Goal: Information Seeking & Learning: Obtain resource

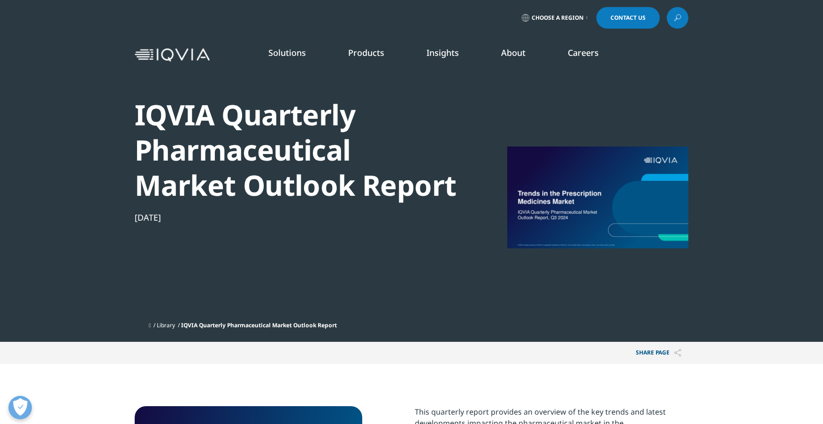
click at [681, 18] on icon at bounding box center [678, 18] width 8 height 12
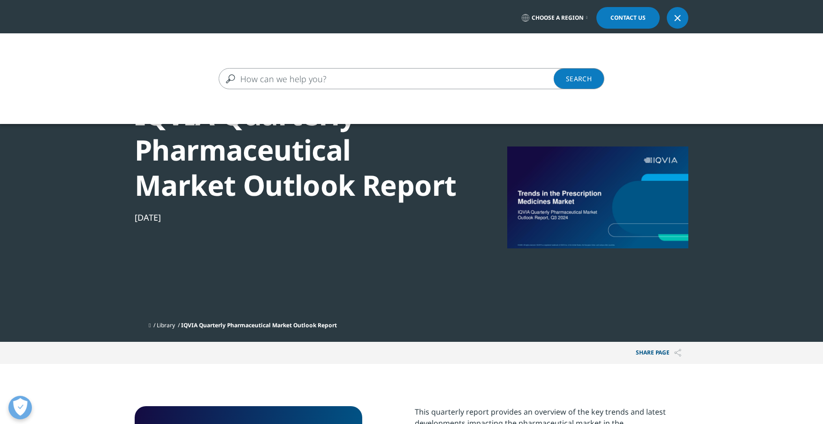
click at [320, 78] on input "Search" at bounding box center [398, 78] width 359 height 21
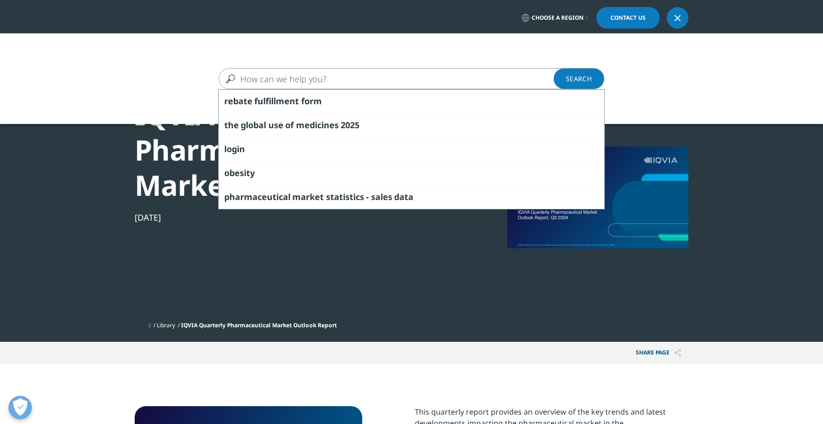
paste input "IQVIA Quarterly Pharmaceutical Market Outlook"
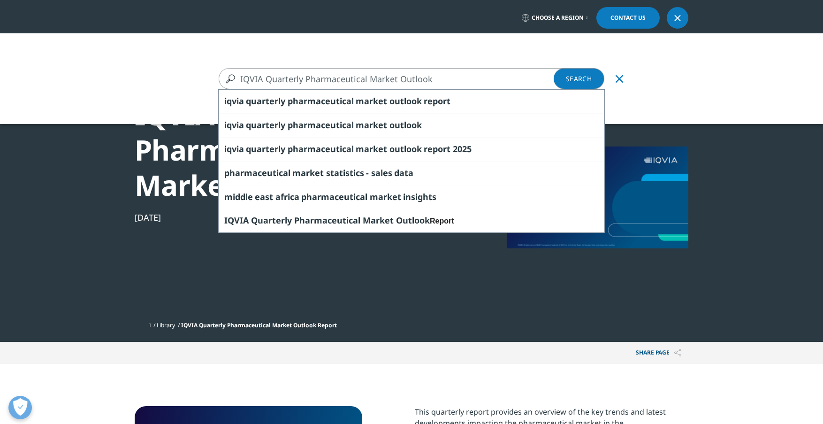
drag, startPoint x: 266, startPoint y: 79, endPoint x: 203, endPoint y: 78, distance: 62.9
click at [203, 78] on div "IQVIA Quarterly Pharmaceutical Market Outlook IQVIA Quarterly Pharmaceutical Ma…" at bounding box center [411, 78] width 823 height 21
type input "Quarterly Pharmaceutical Market Outlook"
click at [579, 84] on link "Search Loading" at bounding box center [579, 78] width 51 height 21
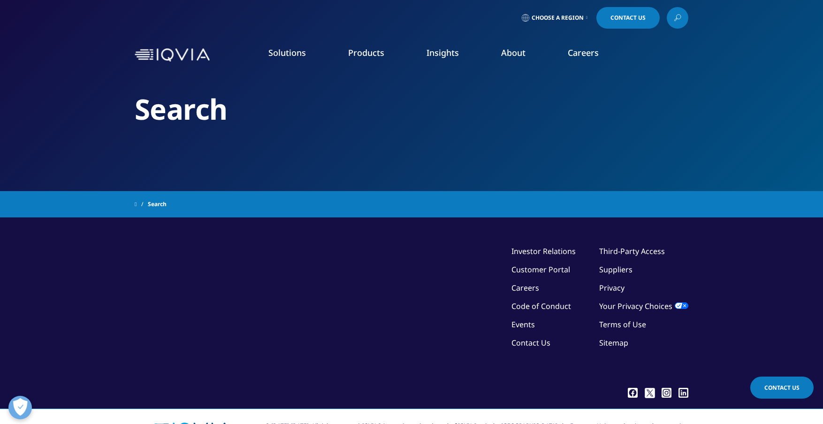
type input "Quarterly Pharmaceutical Market Outlook"
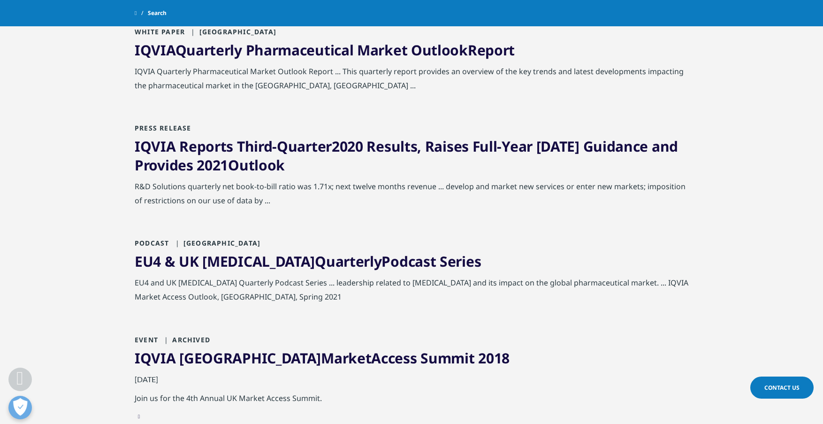
scroll to position [188, 0]
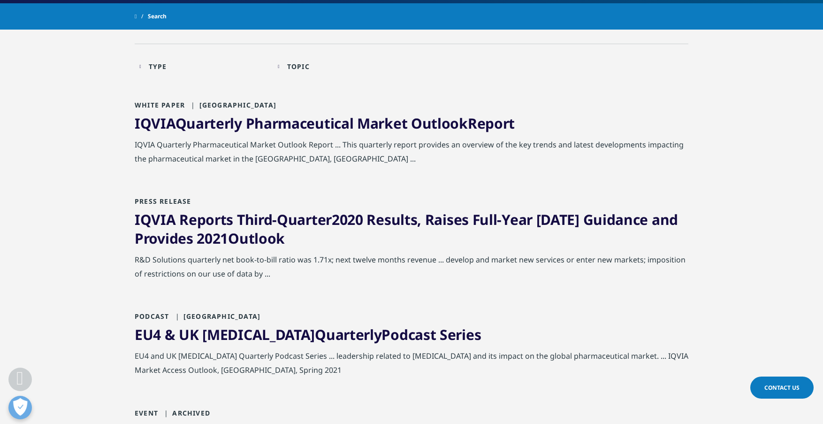
click at [411, 123] on link "IQVIA Quarterly Pharmaceutical Market Outlook Report" at bounding box center [325, 123] width 380 height 19
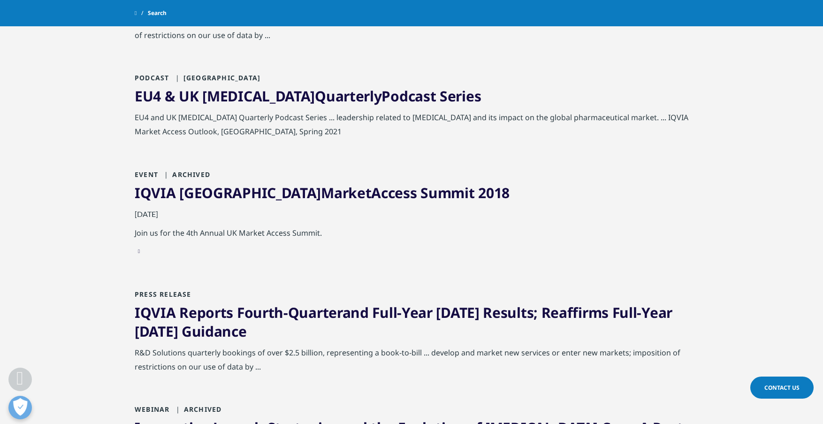
scroll to position [422, 0]
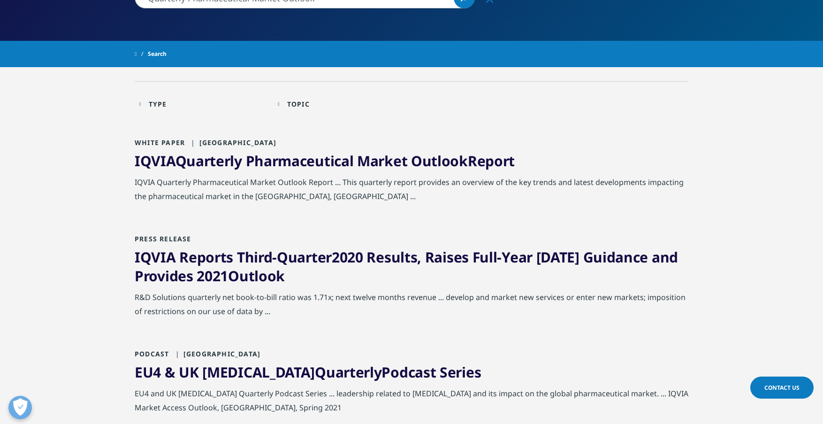
scroll to position [67, 0]
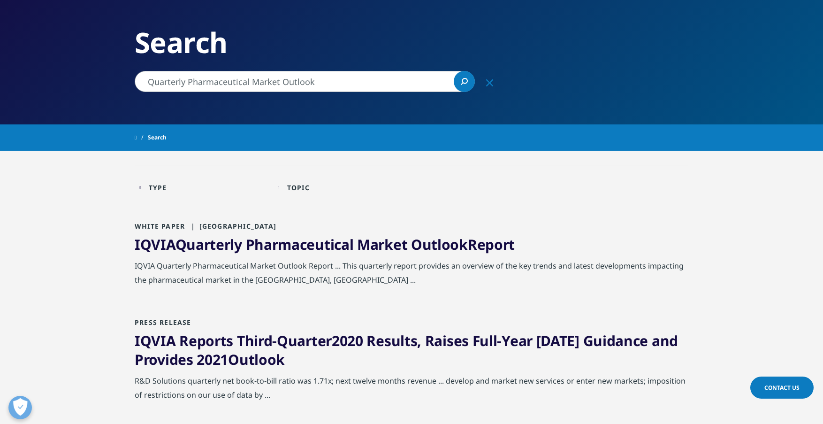
click at [161, 184] on div "Type" at bounding box center [158, 187] width 18 height 9
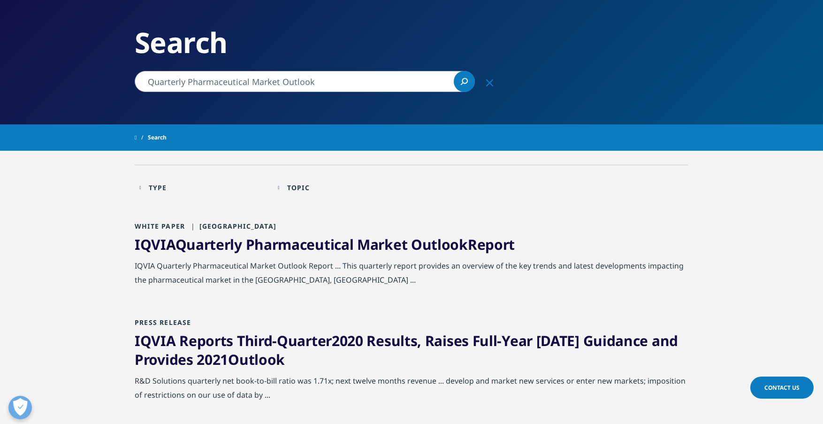
click at [216, 243] on span "Quarterly" at bounding box center [209, 244] width 67 height 19
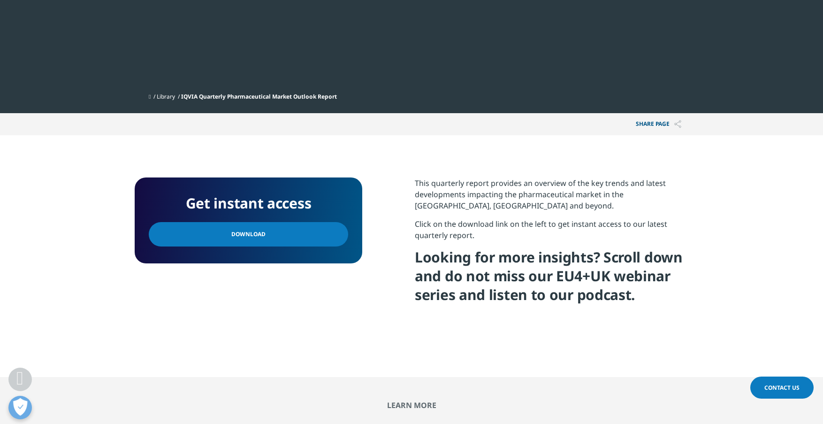
scroll to position [235, 0]
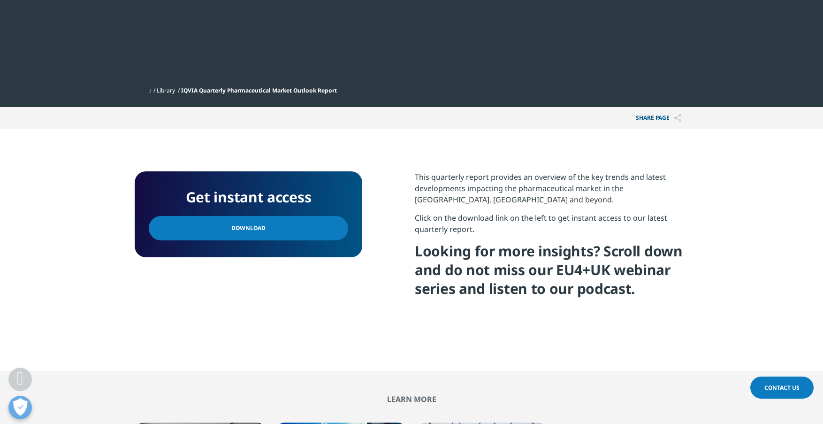
click at [289, 229] on link "Download" at bounding box center [249, 228] width 200 height 24
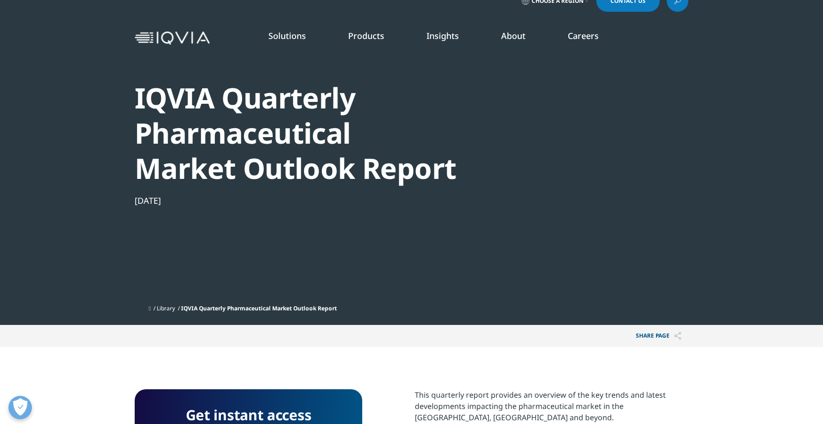
scroll to position [0, 0]
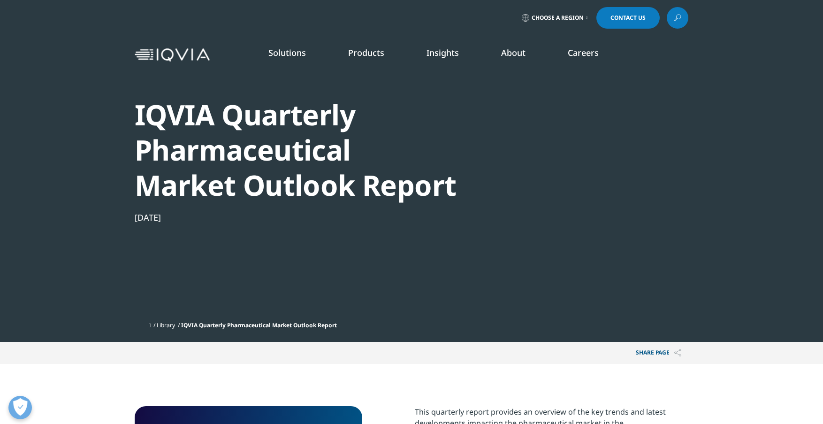
click at [74, 161] on link "DISCOVER INSIGHTS" at bounding box center [125, 161] width 170 height 8
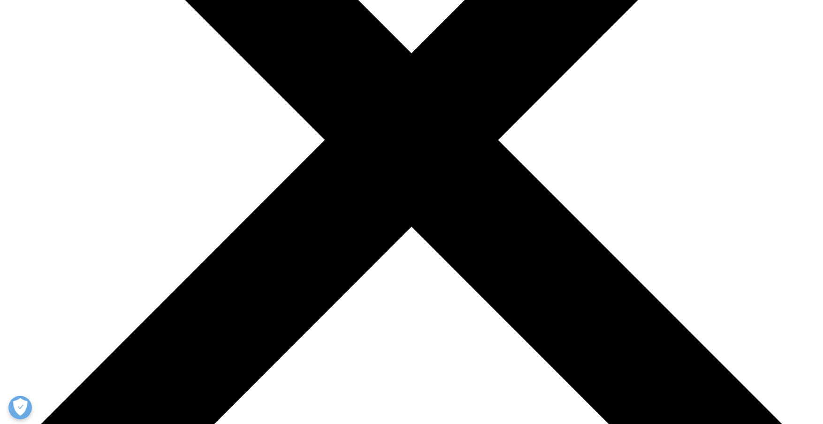
scroll to position [94, 0]
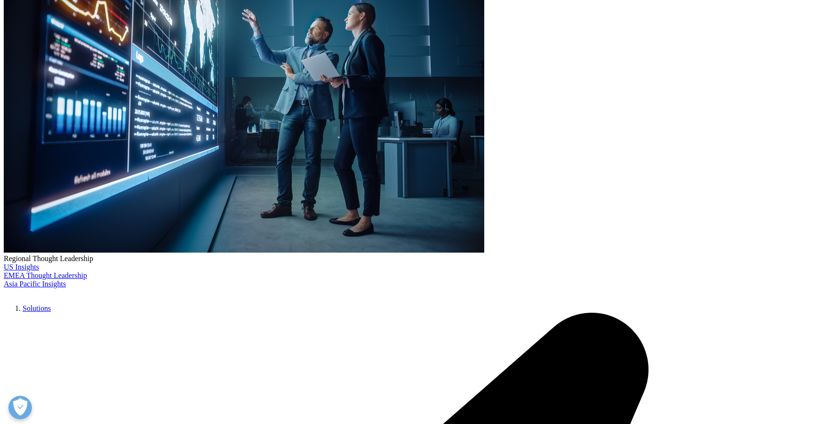
scroll to position [188, 0]
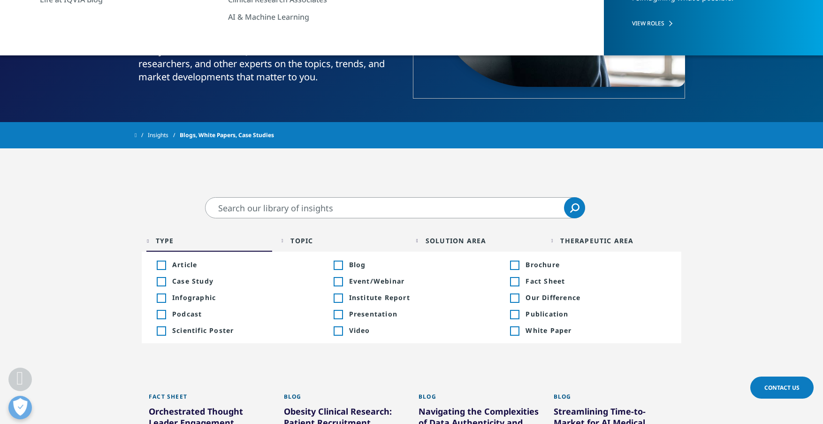
click at [340, 301] on div "Toggle" at bounding box center [338, 298] width 8 height 8
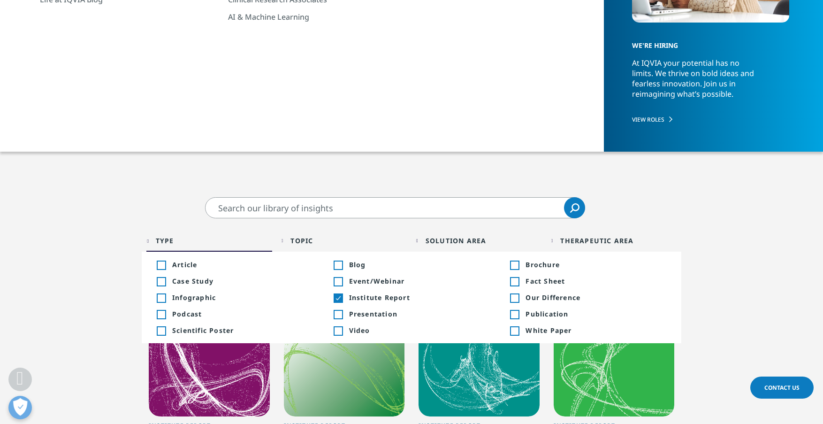
click at [513, 329] on div "Toggle" at bounding box center [514, 331] width 8 height 8
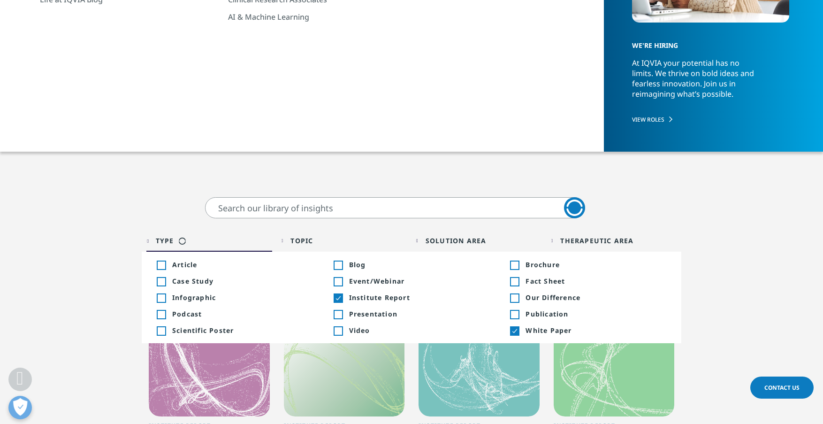
click at [518, 316] on div "Toggle" at bounding box center [514, 314] width 8 height 8
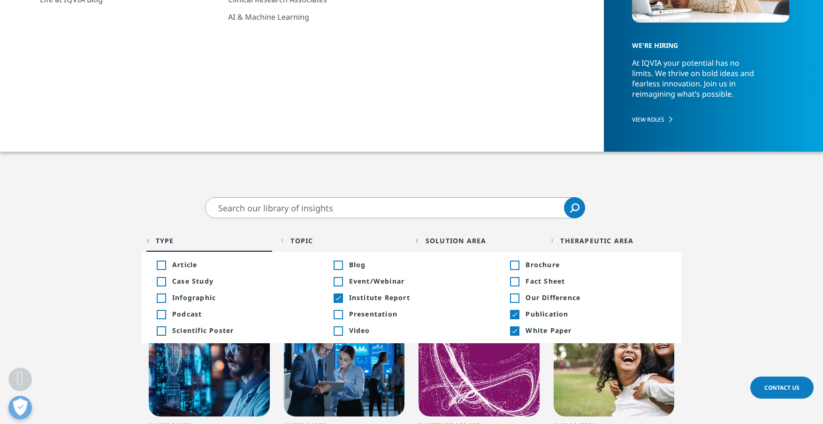
click at [517, 284] on div "Toggle" at bounding box center [514, 281] width 8 height 8
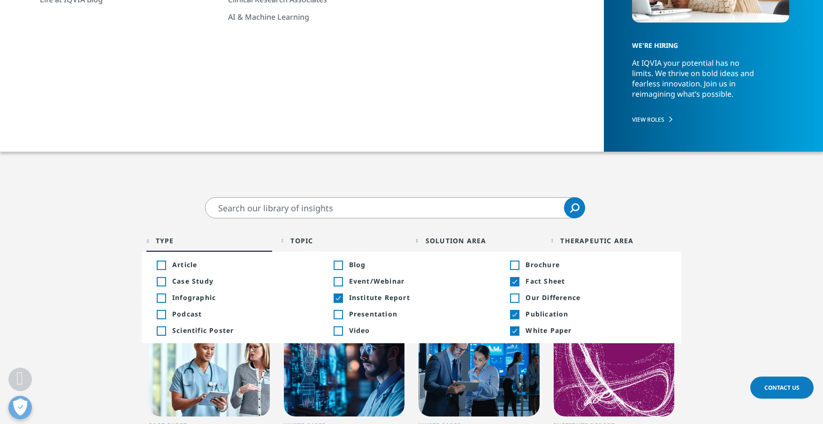
click at [366, 314] on span "Presentation" at bounding box center [419, 313] width 141 height 9
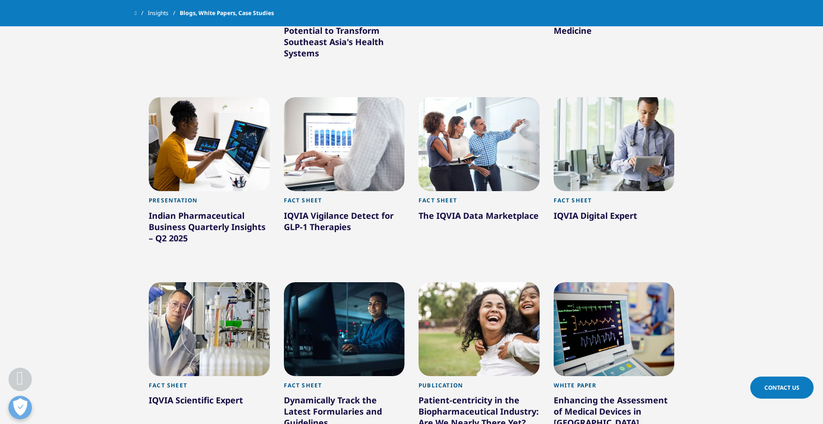
scroll to position [610, 0]
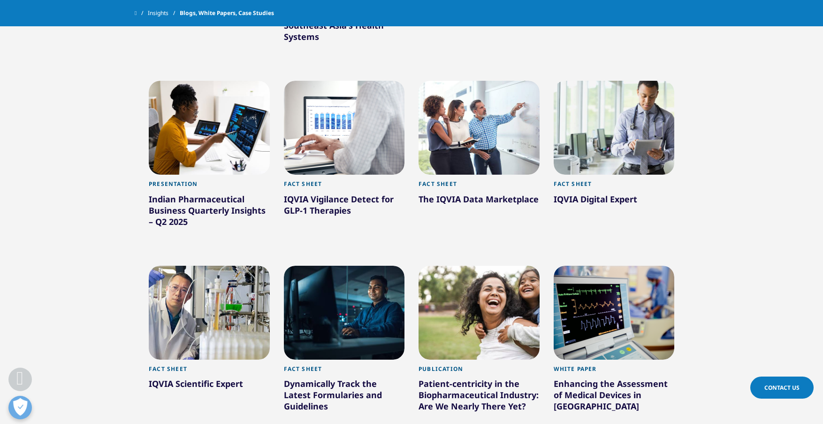
click at [516, 200] on div "The IQVIA Data Marketplace" at bounding box center [479, 200] width 121 height 15
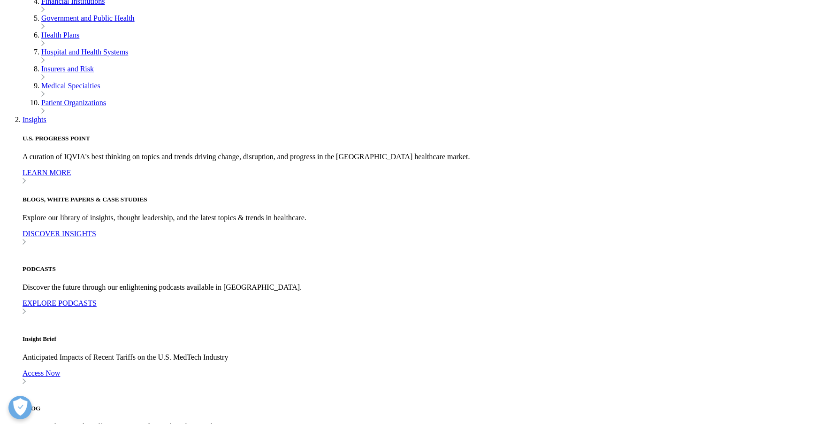
scroll to position [282, 0]
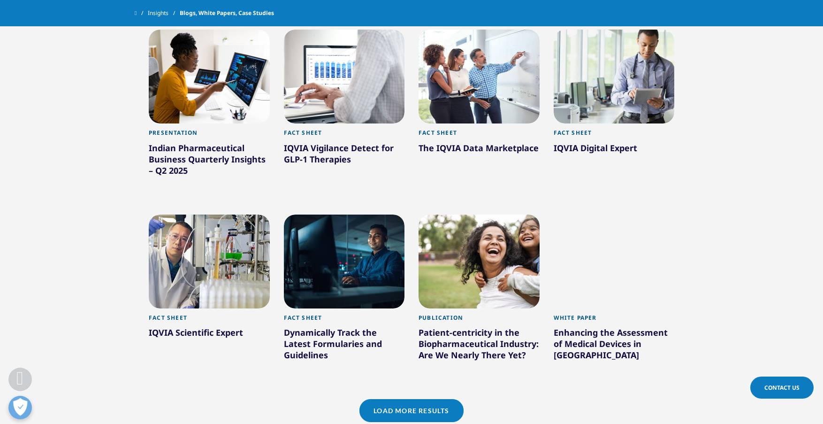
scroll to position [708, 0]
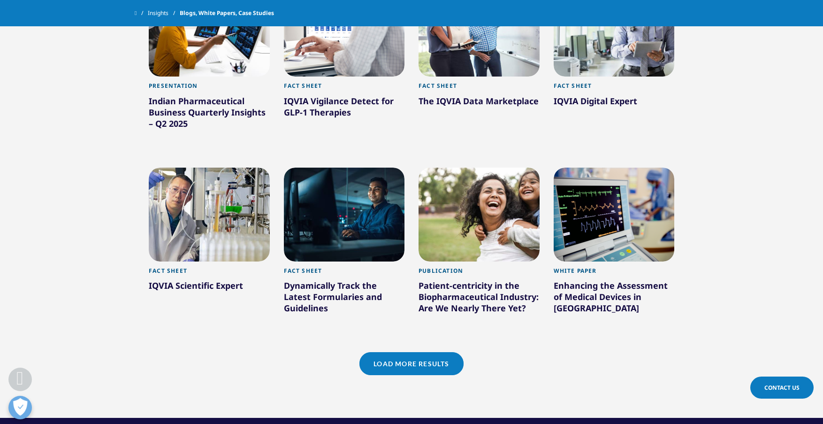
click at [434, 354] on link "Load More Results" at bounding box center [412, 363] width 104 height 23
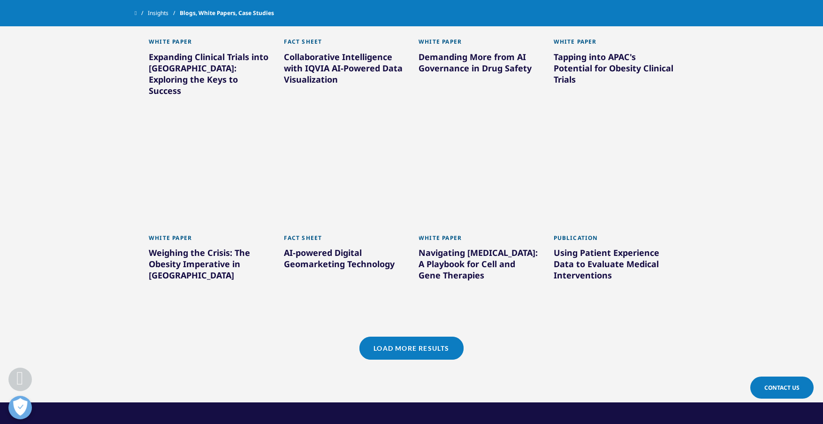
scroll to position [1319, 0]
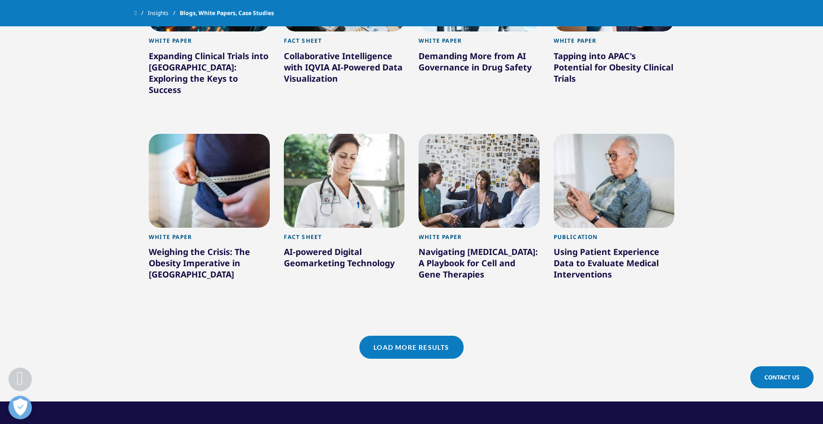
click at [442, 337] on link "Load More Results" at bounding box center [412, 347] width 104 height 23
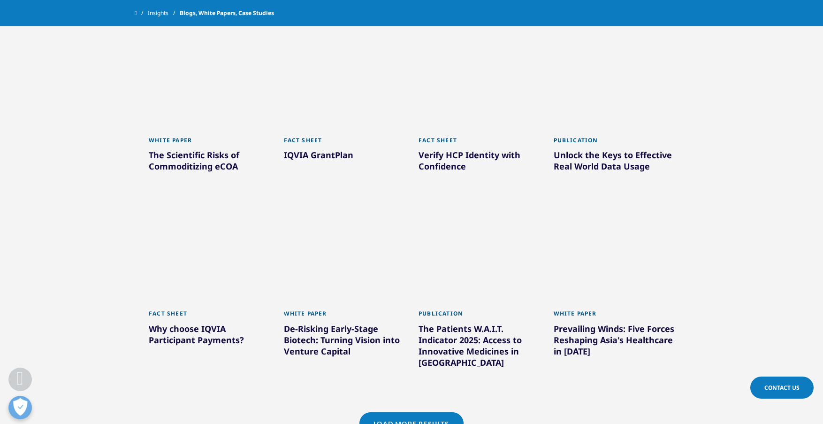
scroll to position [1835, 0]
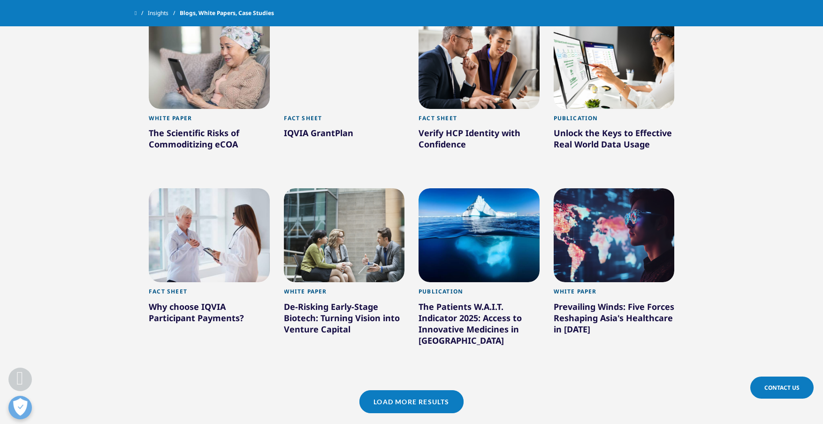
click at [428, 390] on link "Load More Results" at bounding box center [412, 401] width 104 height 23
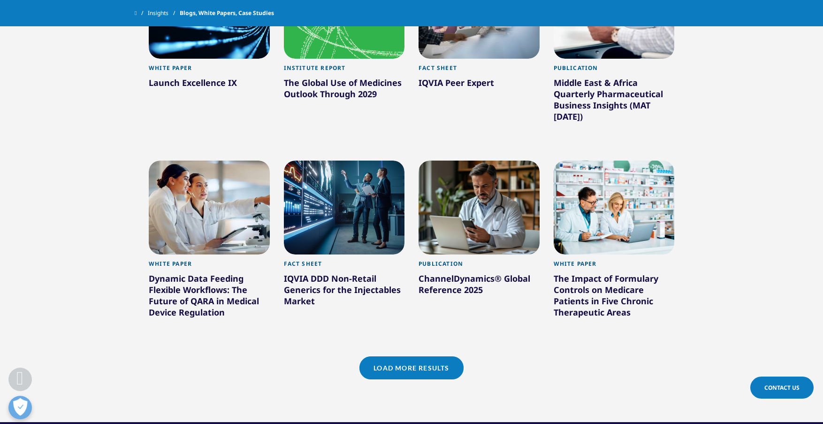
scroll to position [2492, 0]
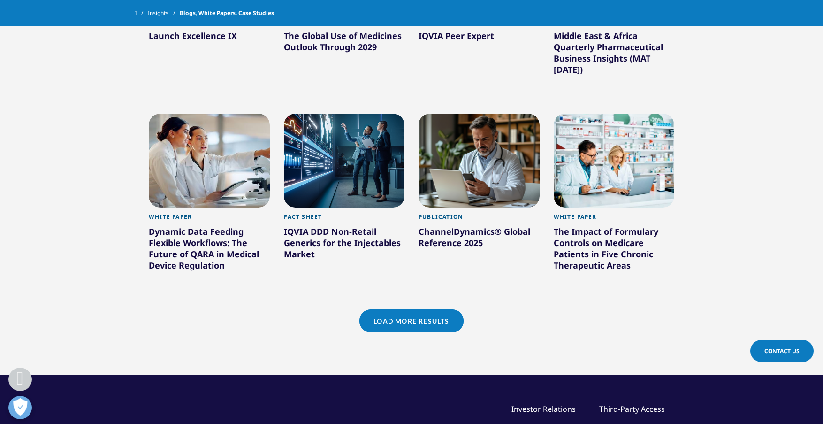
click at [445, 311] on link "Load More Results" at bounding box center [412, 320] width 104 height 23
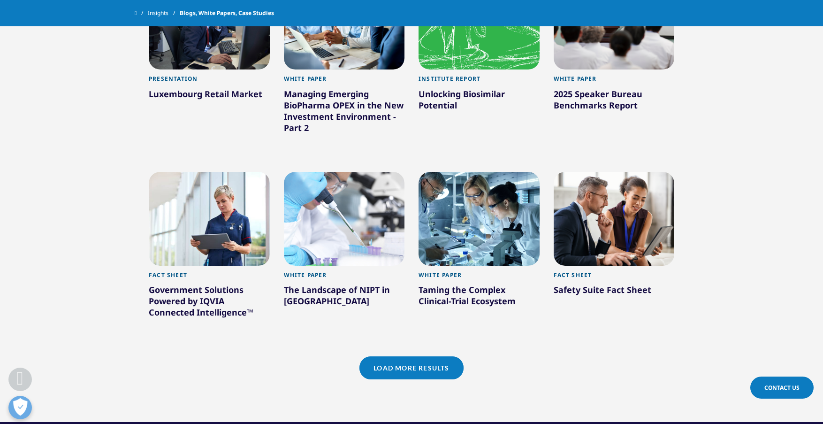
scroll to position [3009, 0]
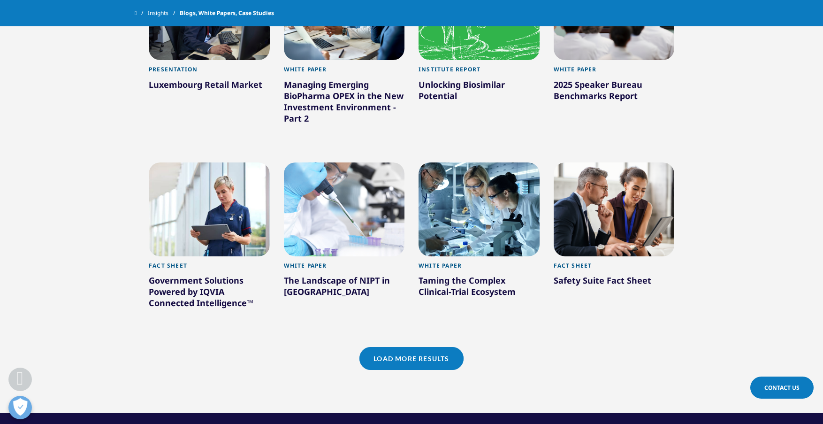
click at [432, 347] on link "Load More Results" at bounding box center [412, 358] width 104 height 23
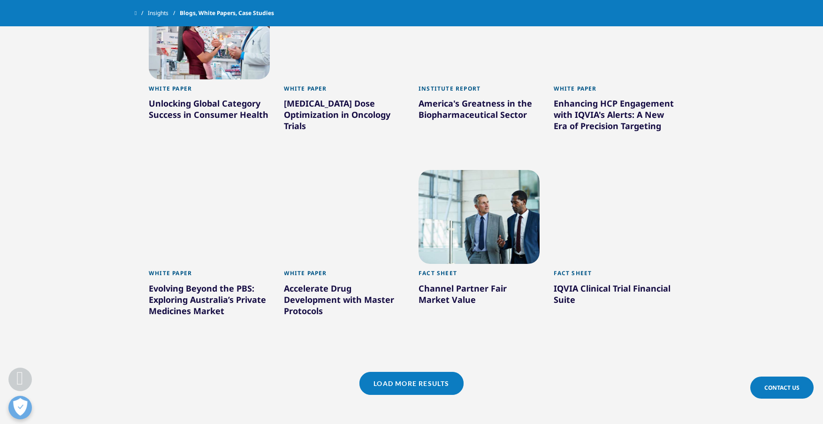
scroll to position [3619, 0]
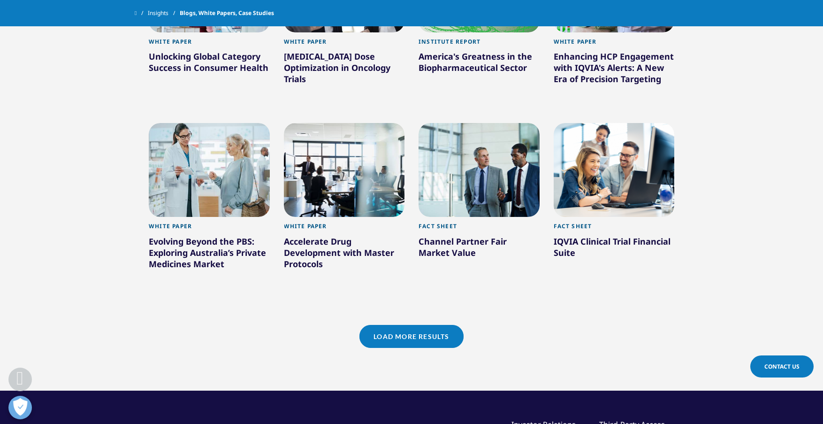
click at [419, 333] on link "Load More Results" at bounding box center [412, 336] width 104 height 23
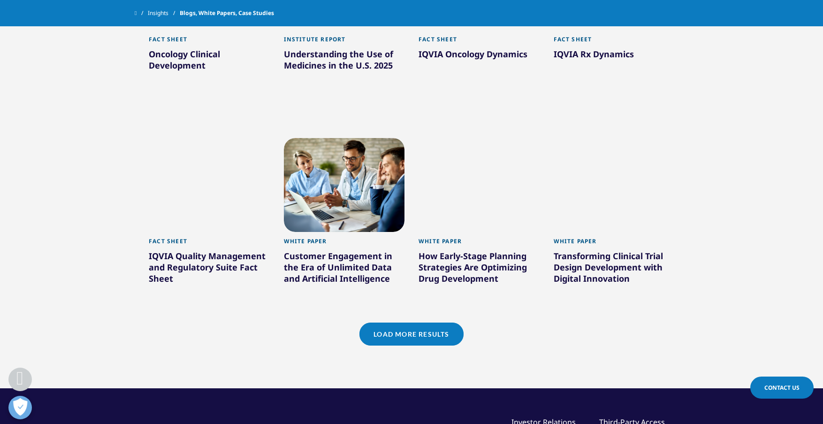
scroll to position [4182, 0]
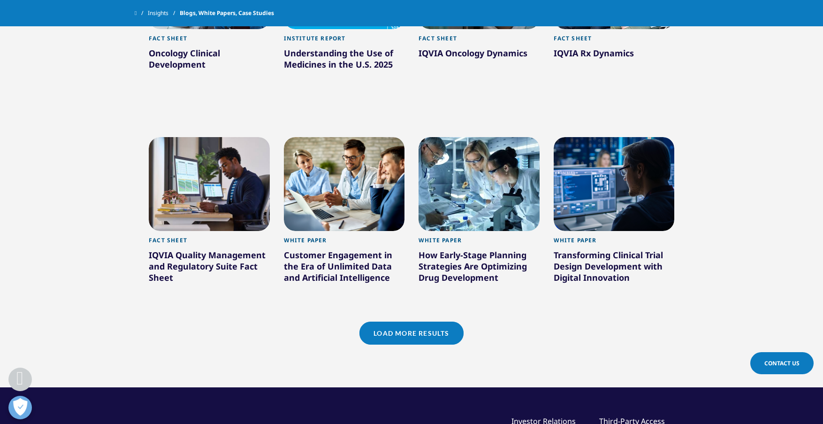
click at [409, 328] on link "Load More Results" at bounding box center [412, 333] width 104 height 23
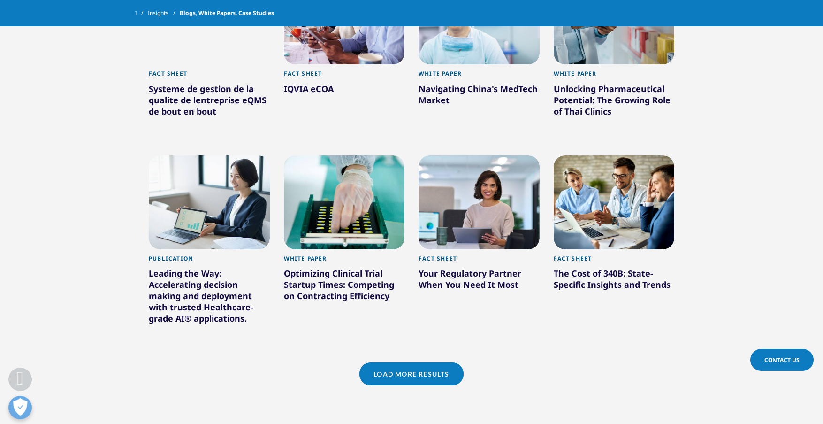
scroll to position [4792, 0]
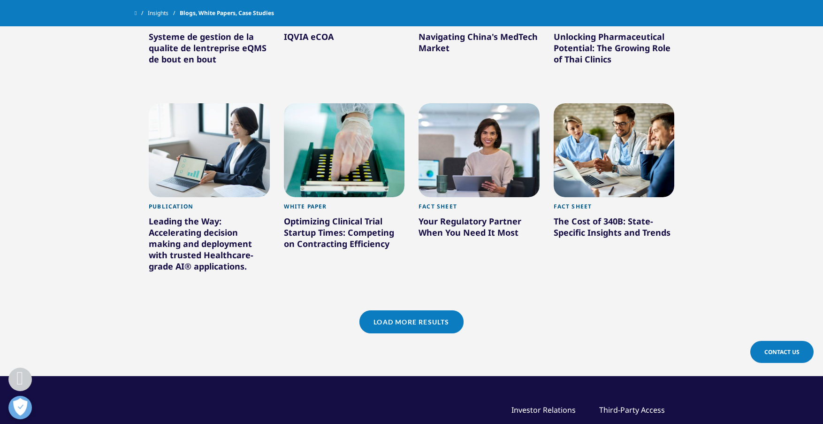
click at [464, 313] on div "Load More Results" at bounding box center [412, 333] width 540 height 46
click at [455, 310] on div "Load More Results" at bounding box center [412, 321] width 104 height 23
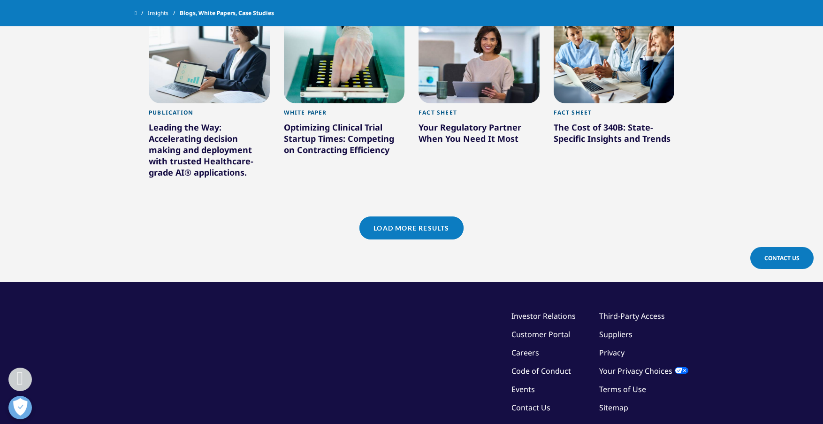
click at [422, 224] on link "Load More Results" at bounding box center [412, 227] width 104 height 23
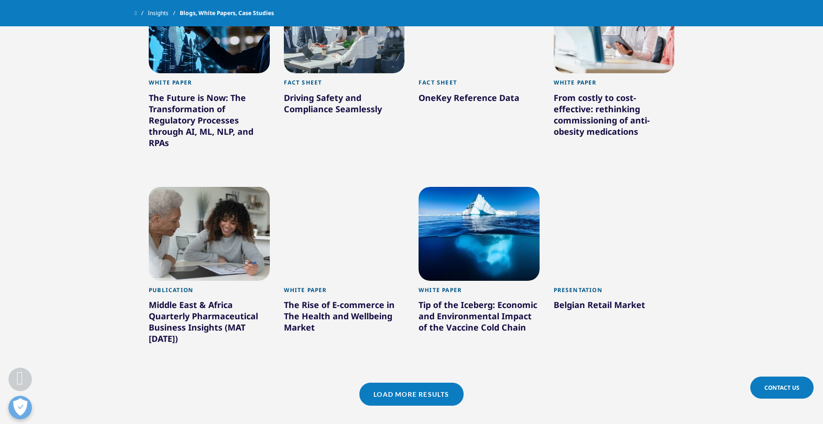
scroll to position [5309, 0]
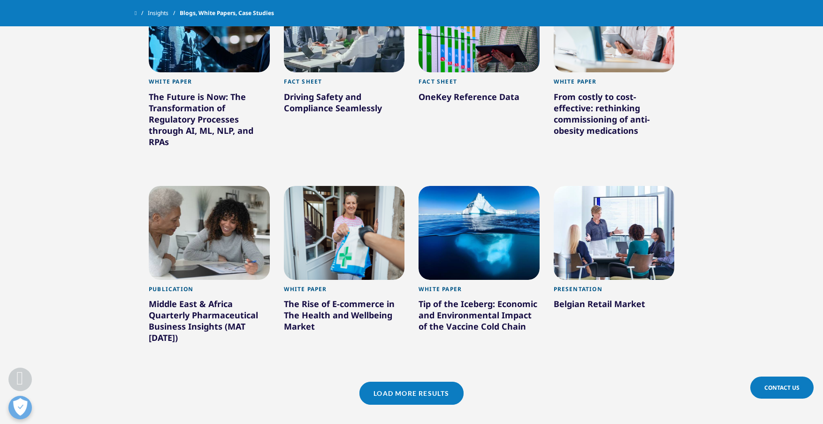
click at [420, 384] on link "Load More Results" at bounding box center [412, 393] width 104 height 23
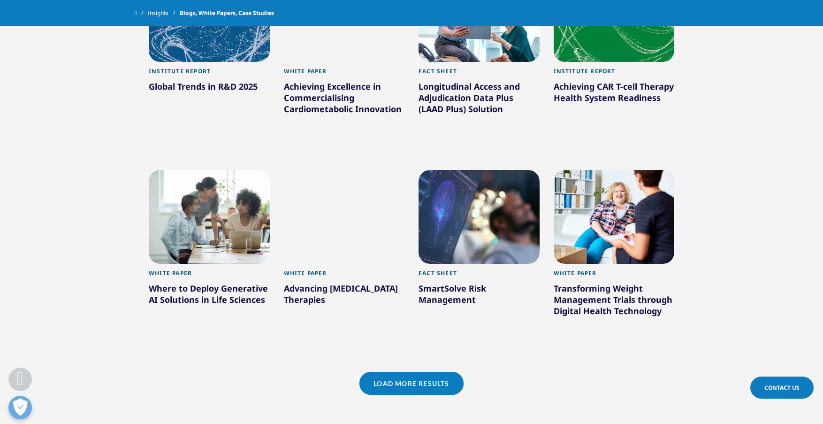
scroll to position [5919, 0]
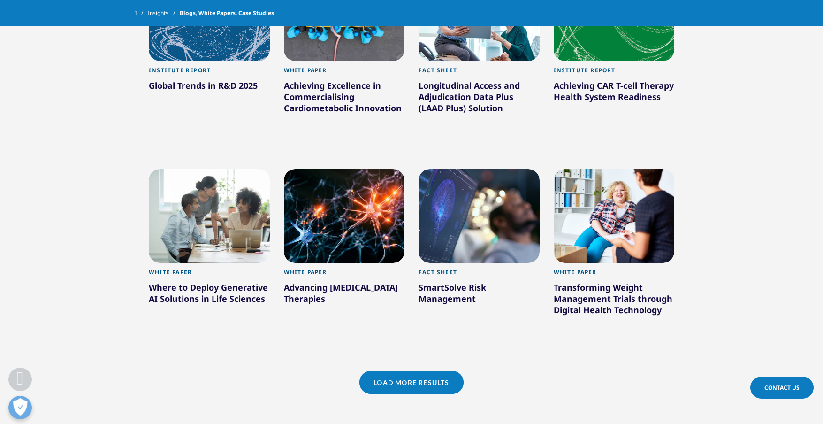
click at [418, 374] on link "Load More Results" at bounding box center [412, 382] width 104 height 23
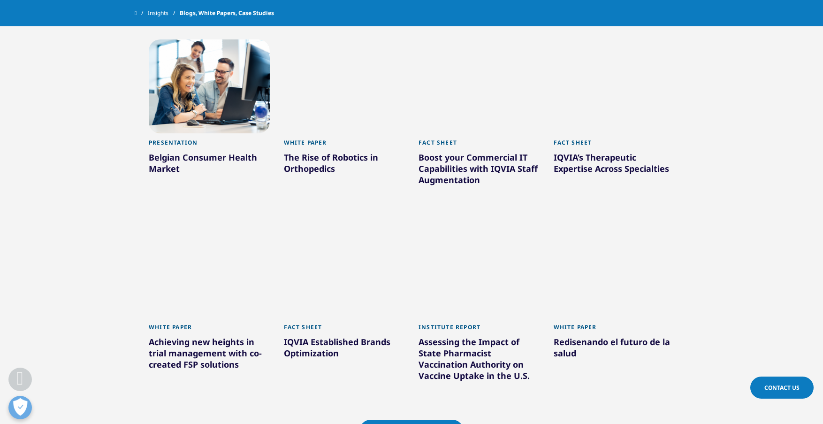
scroll to position [6576, 0]
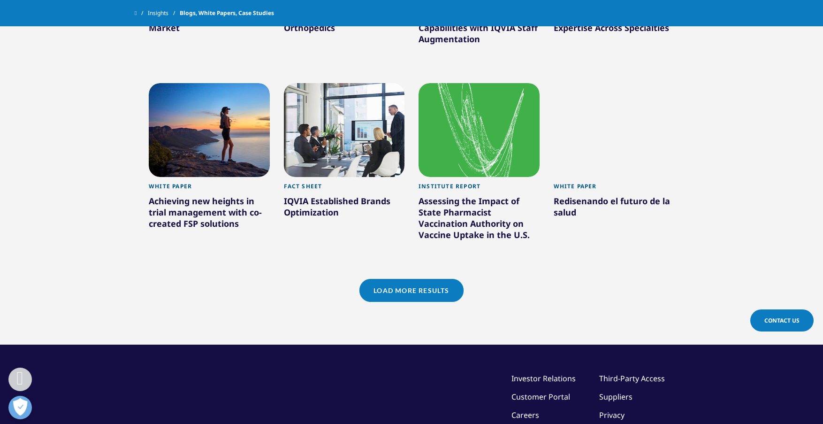
click at [422, 281] on link "Load More Results" at bounding box center [412, 290] width 104 height 23
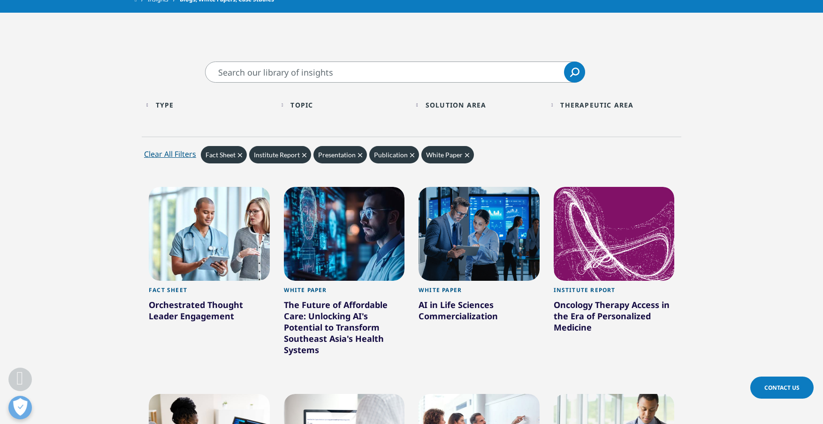
scroll to position [329, 0]
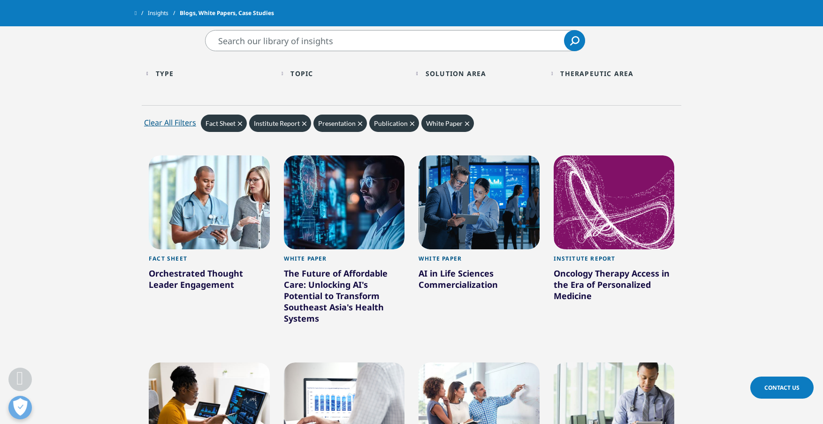
click at [465, 123] on icon "Clear" at bounding box center [467, 124] width 4 height 4
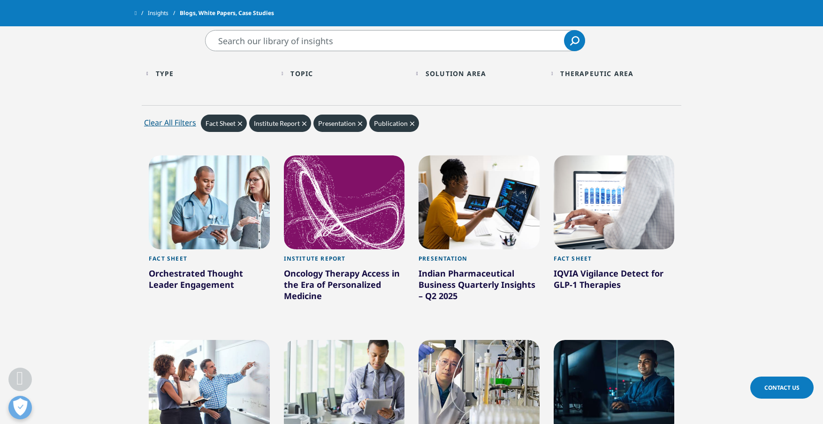
click at [235, 125] on span "Fact Sheet" at bounding box center [221, 123] width 30 height 8
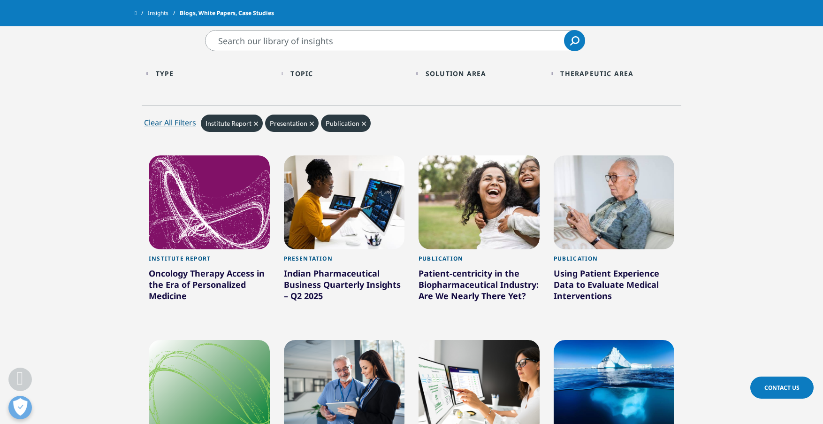
click at [311, 125] on icon "Clear" at bounding box center [312, 124] width 4 height 4
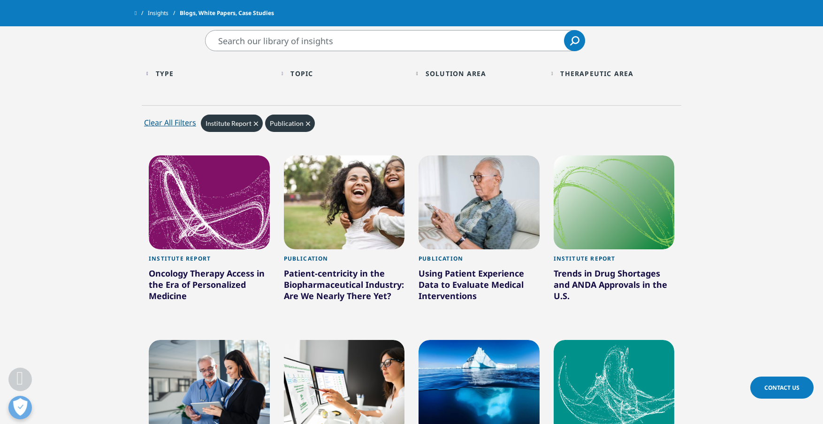
click at [310, 125] on div "Publication Clear" at bounding box center [290, 123] width 50 height 17
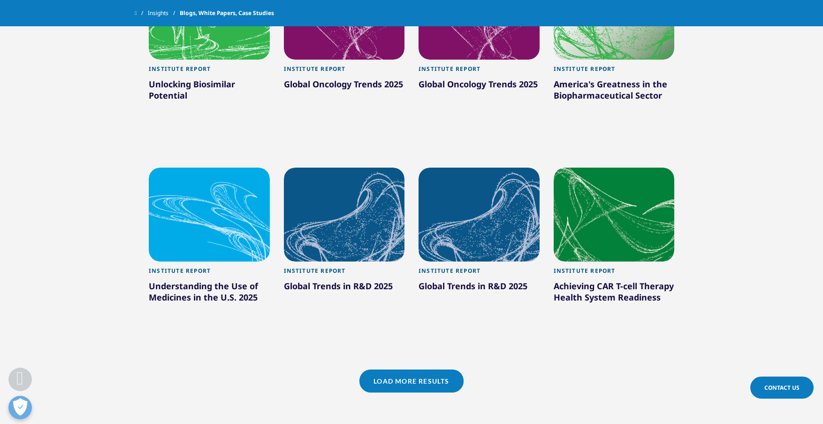
scroll to position [704, 0]
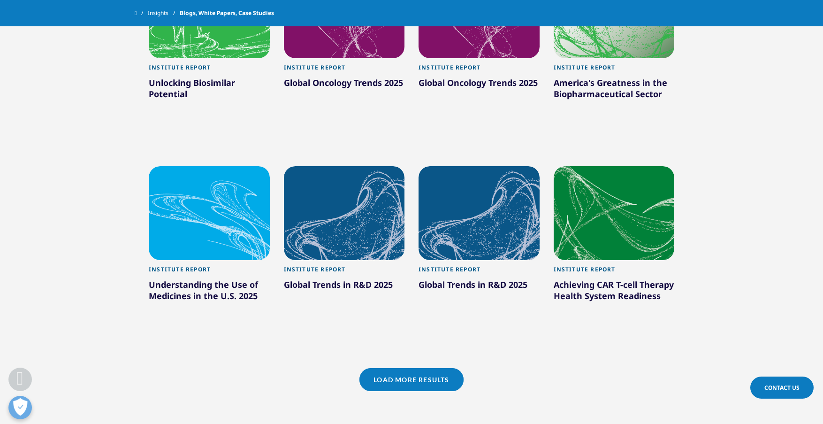
click at [384, 382] on link "Load More Results" at bounding box center [412, 379] width 104 height 23
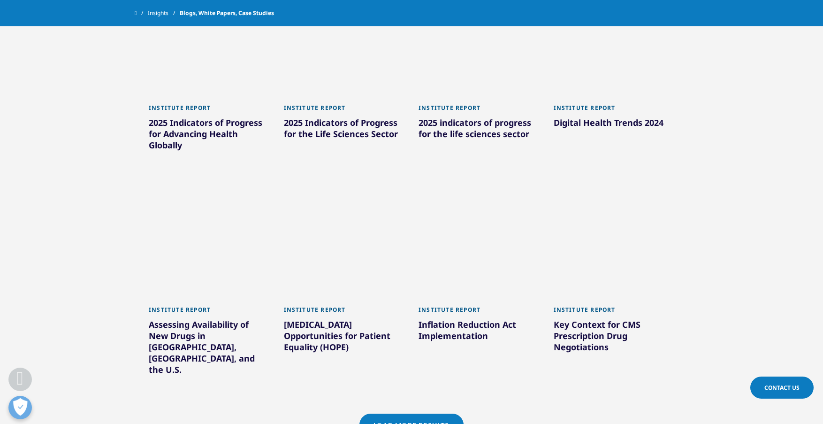
scroll to position [1267, 0]
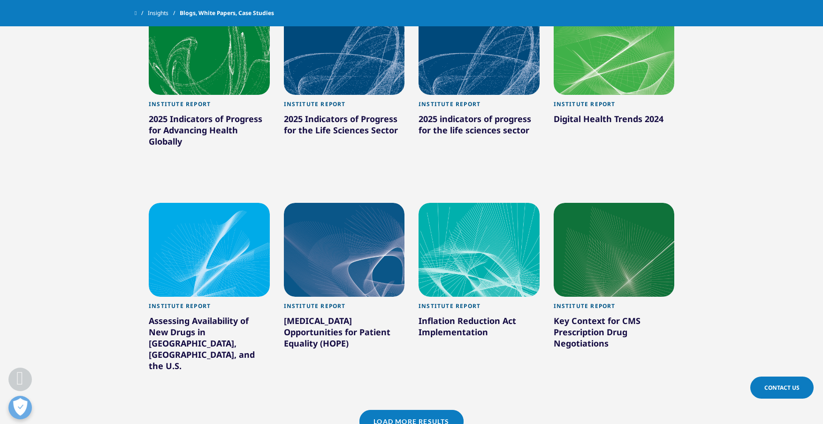
click at [442, 410] on link "Load More Results" at bounding box center [412, 421] width 104 height 23
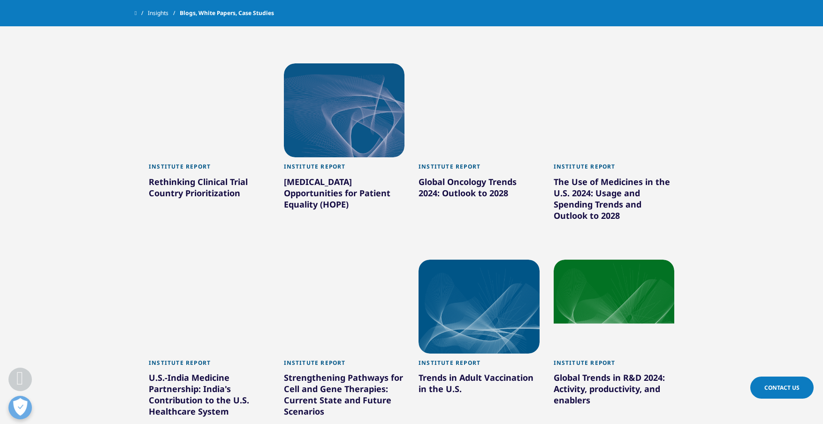
scroll to position [1831, 0]
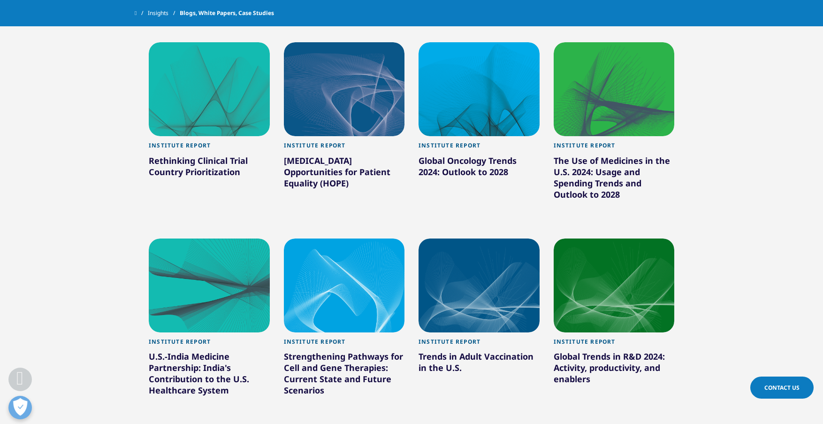
click at [634, 99] on div at bounding box center [614, 89] width 121 height 94
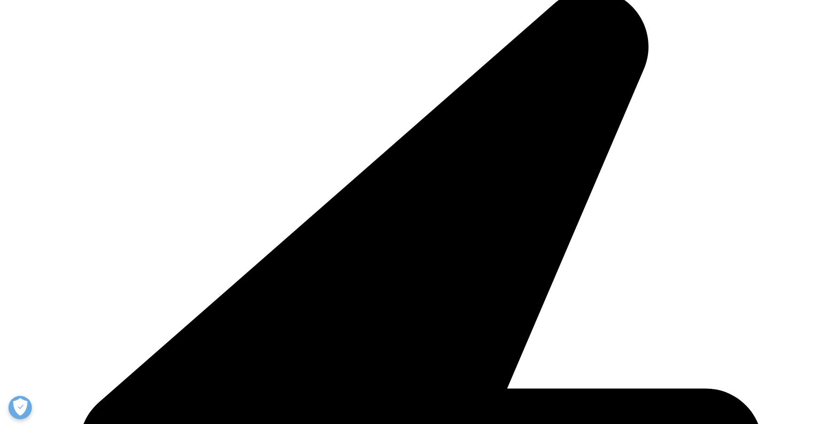
scroll to position [282, 0]
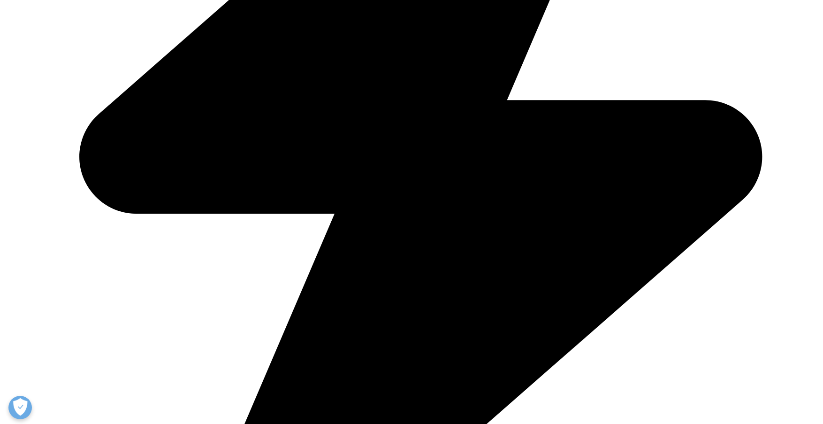
scroll to position [814, 0]
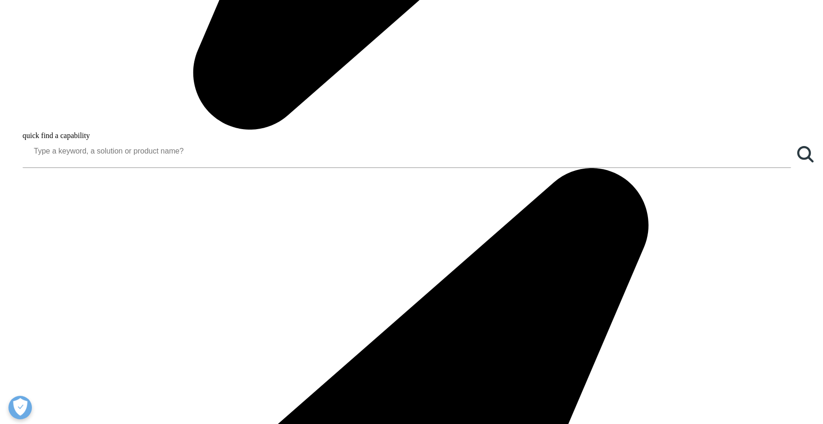
scroll to position [1378, 0]
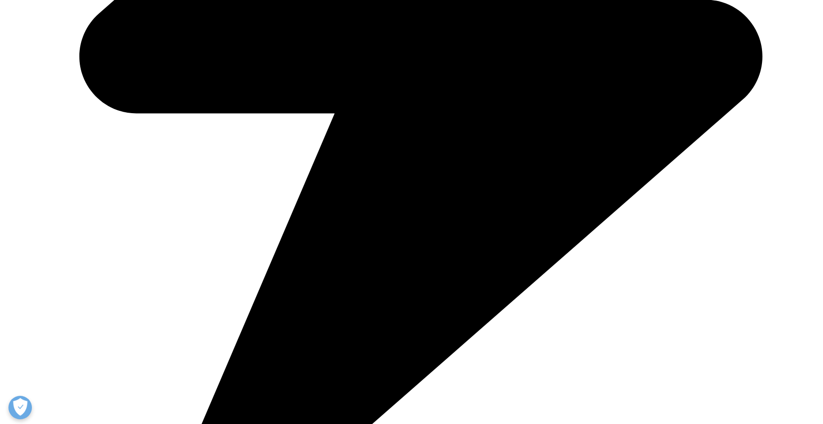
scroll to position [1941, 0]
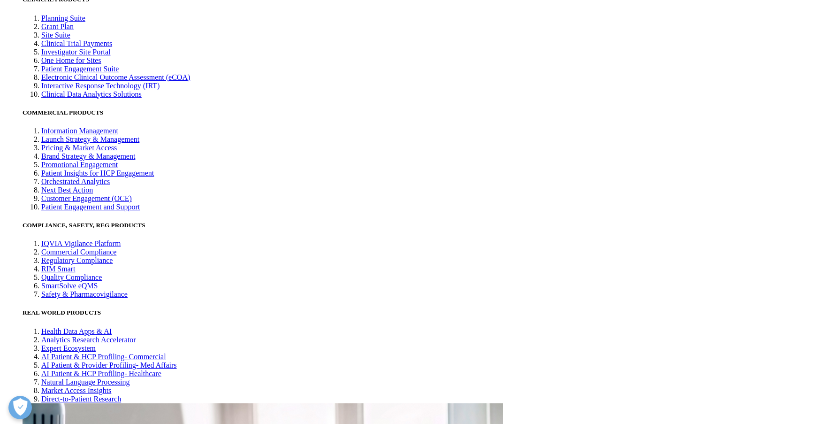
scroll to position [2504, 0]
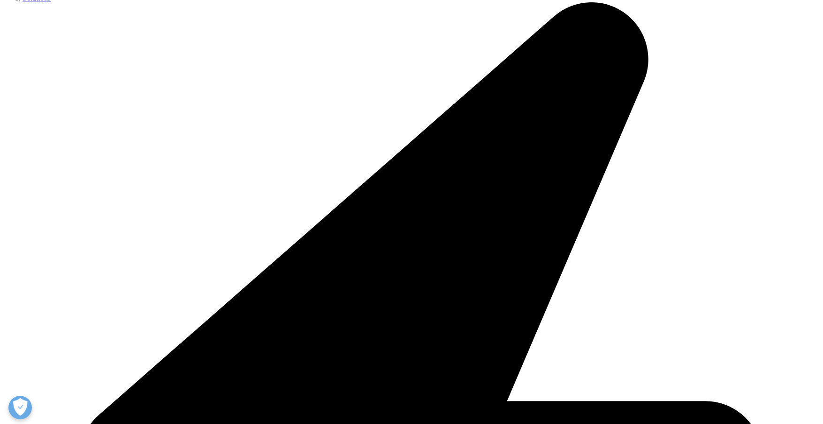
scroll to position [451, 0]
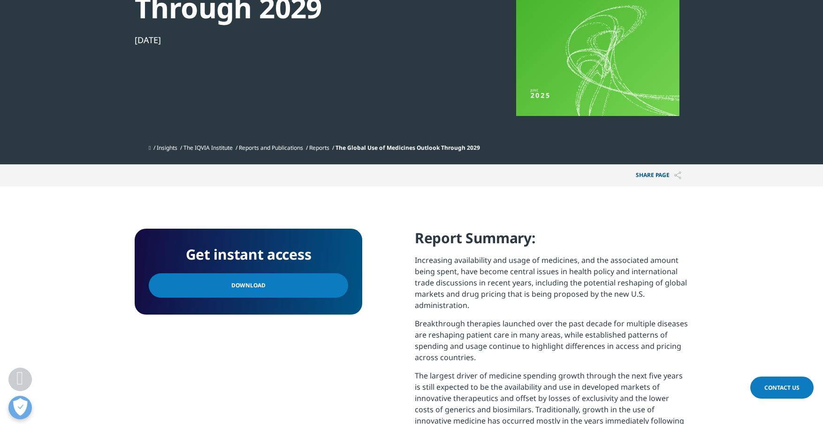
scroll to position [188, 0]
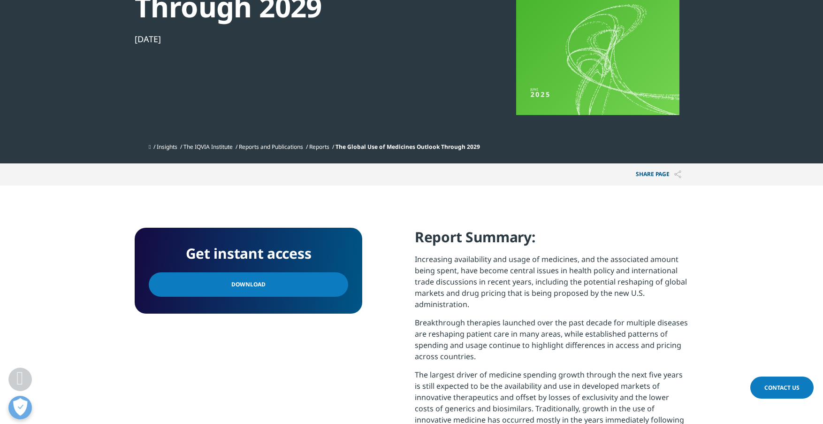
click at [256, 285] on span "Download" at bounding box center [248, 284] width 34 height 10
